Goal: Task Accomplishment & Management: Manage account settings

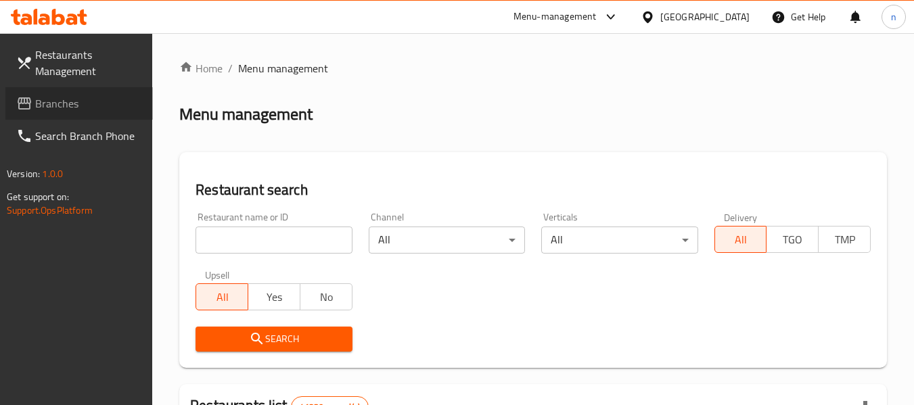
click at [40, 100] on span "Branches" at bounding box center [88, 103] width 107 height 16
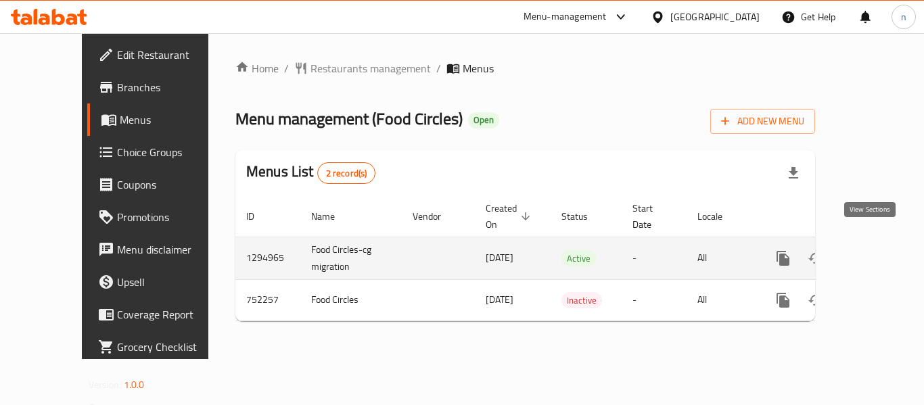
click at [873, 250] on icon "enhanced table" at bounding box center [881, 258] width 16 height 16
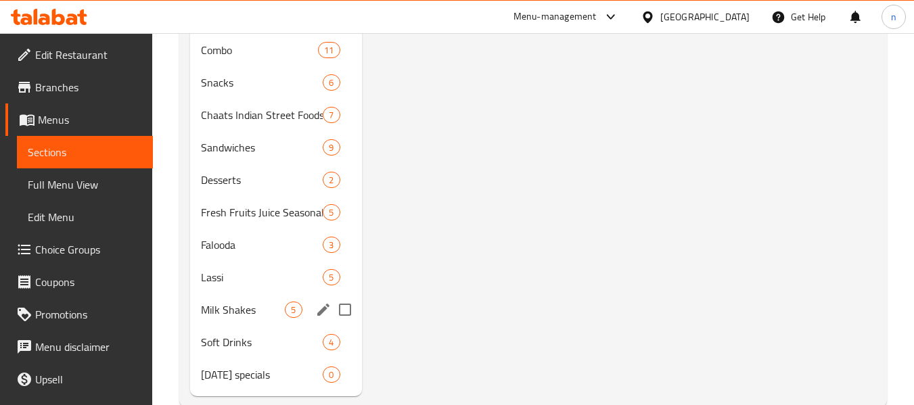
scroll to position [964, 0]
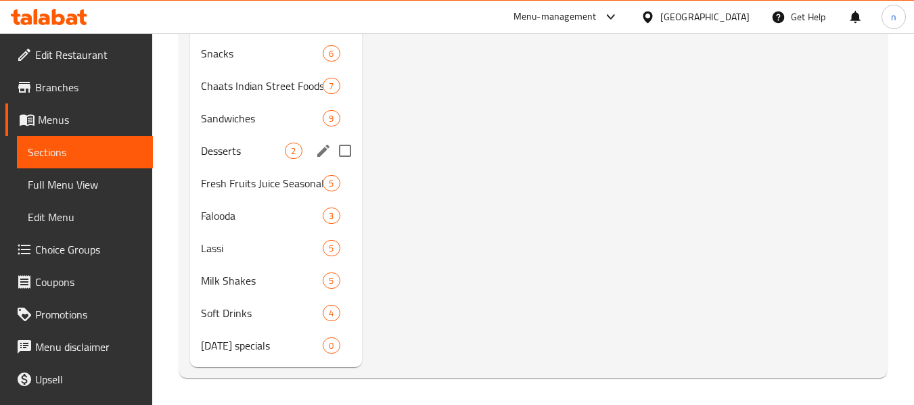
click at [221, 161] on div "Desserts 2" at bounding box center [275, 151] width 171 height 32
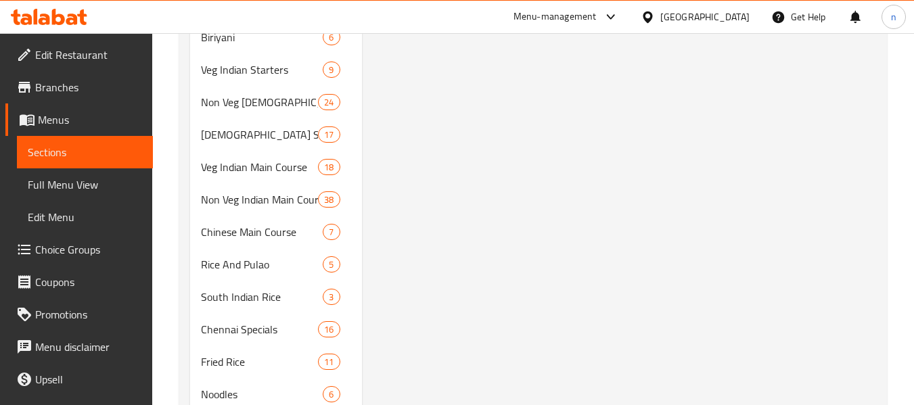
scroll to position [152, 0]
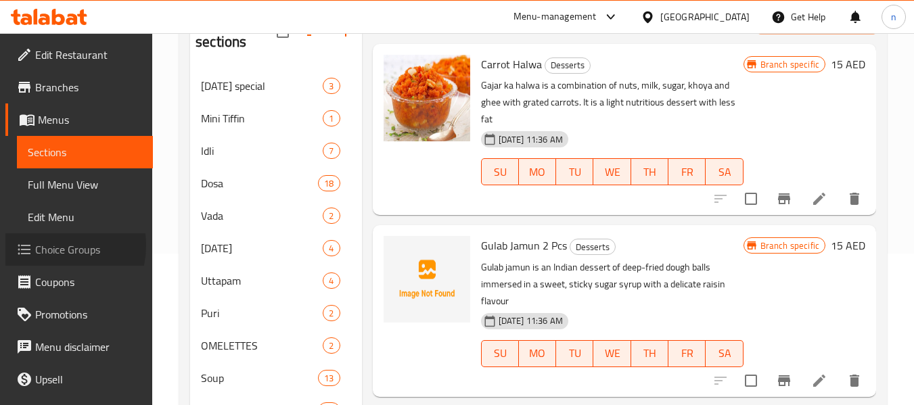
click at [55, 246] on span "Choice Groups" at bounding box center [88, 250] width 107 height 16
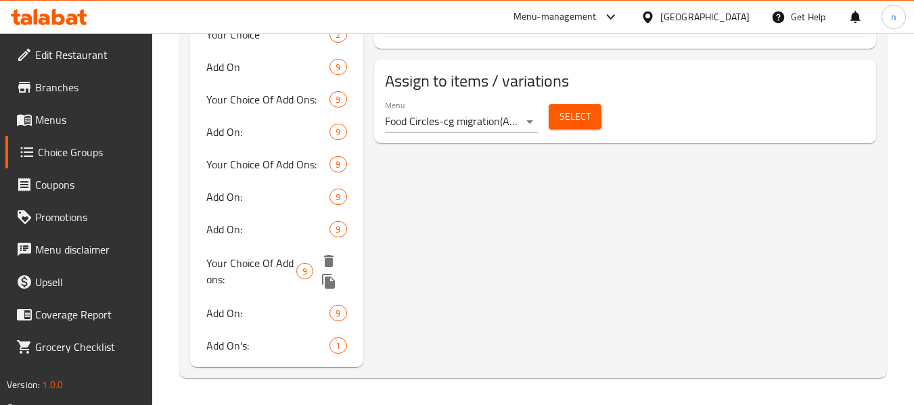
scroll to position [785, 0]
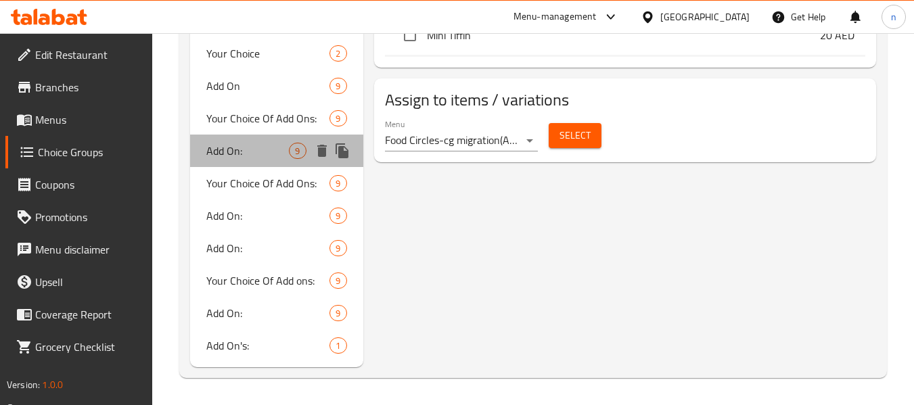
click at [251, 135] on div "Add On: 9" at bounding box center [276, 151] width 173 height 32
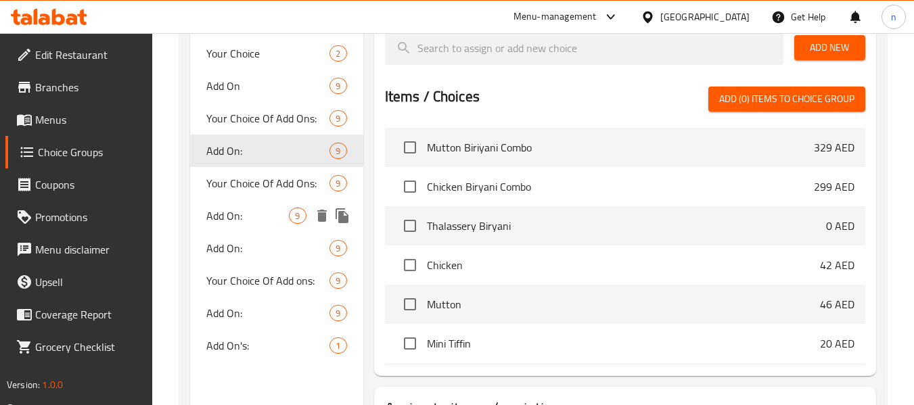
type input "اضافه:"
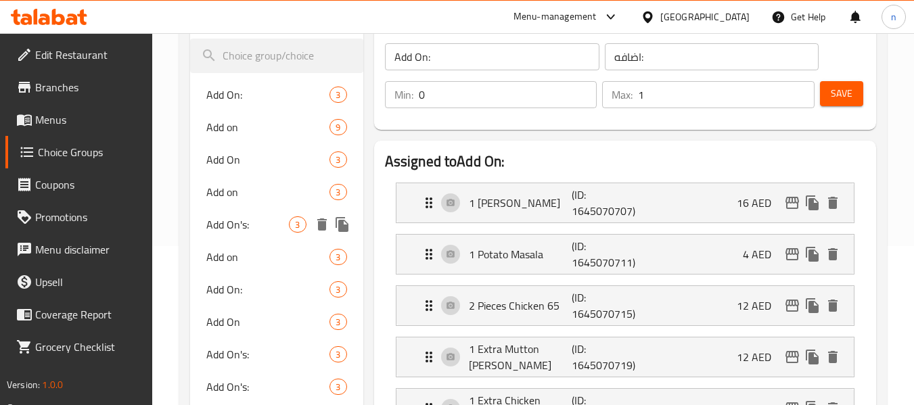
scroll to position [0, 0]
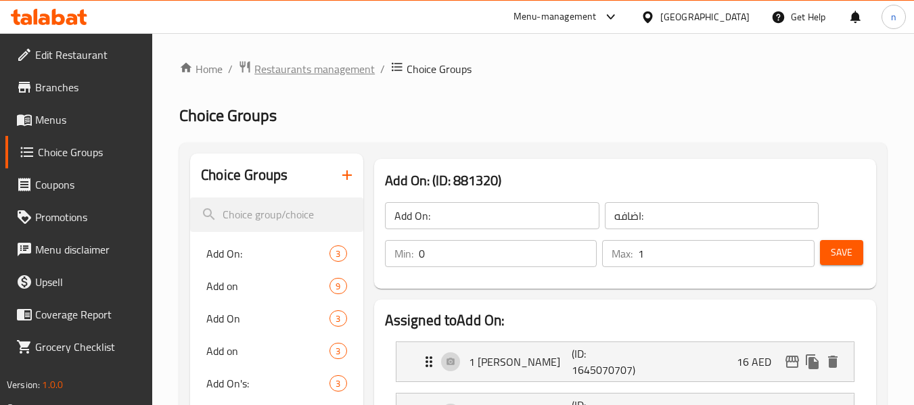
click at [288, 64] on span "Restaurants management" at bounding box center [314, 69] width 120 height 16
